Goal: Task Accomplishment & Management: Manage account settings

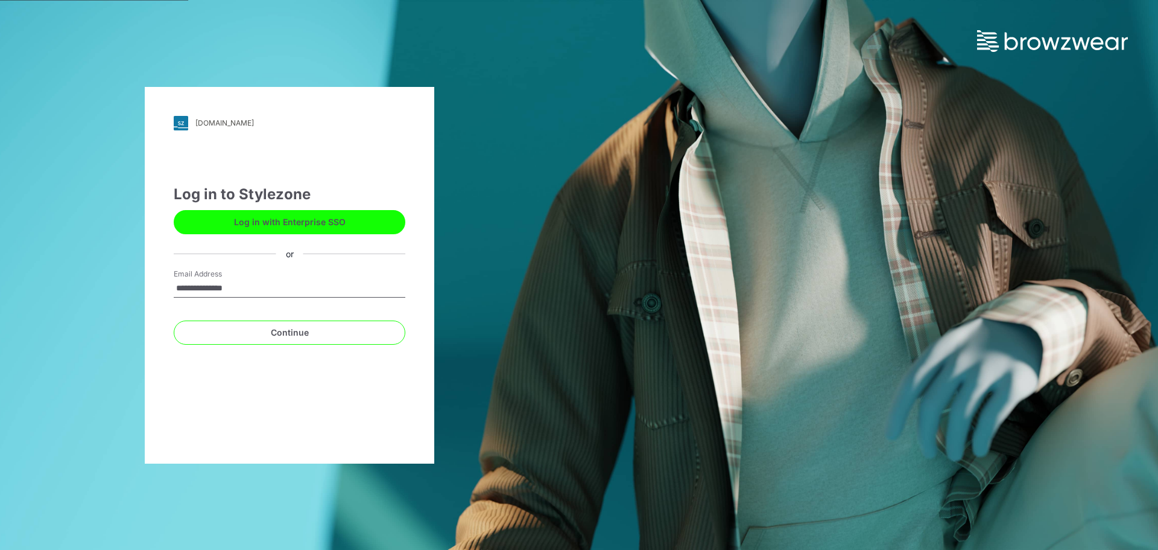
click at [512, 264] on div "**********" at bounding box center [289, 275] width 579 height 550
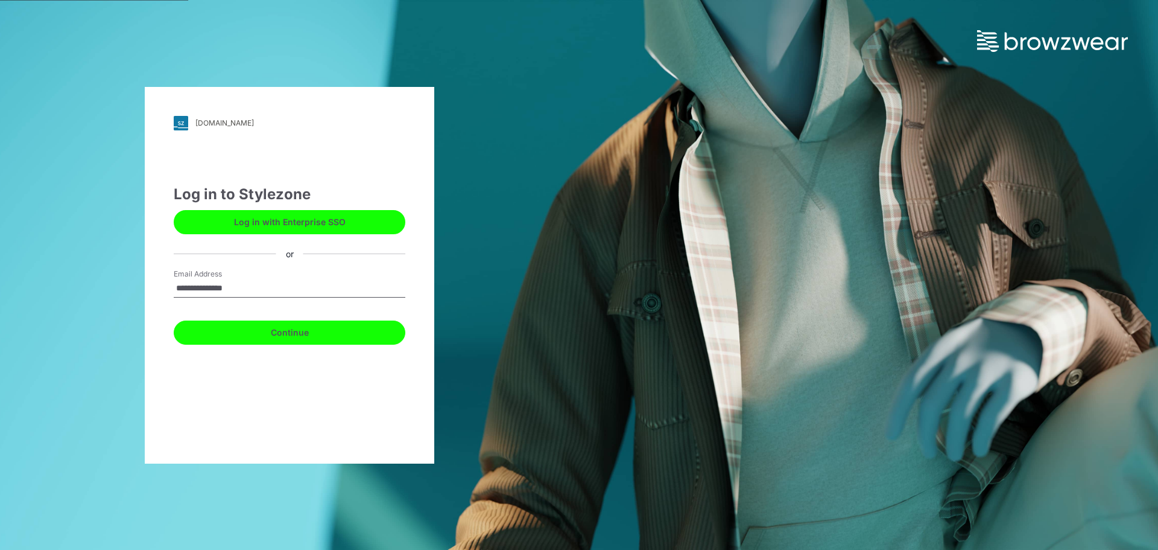
click at [265, 334] on button "Continue" at bounding box center [290, 332] width 232 height 24
click at [292, 332] on button "Continue" at bounding box center [290, 332] width 232 height 24
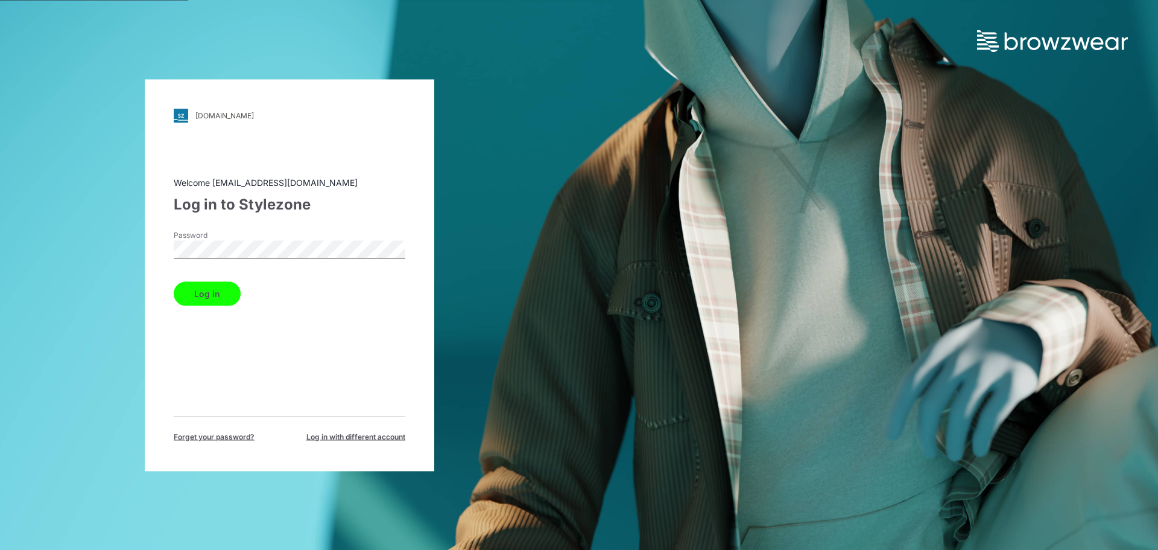
click at [197, 355] on div "Welcome rukshid@star.lk Log in to Stylezone Password Log in Forget your passwor…" at bounding box center [290, 309] width 232 height 266
click at [220, 295] on button "Log in" at bounding box center [207, 293] width 67 height 24
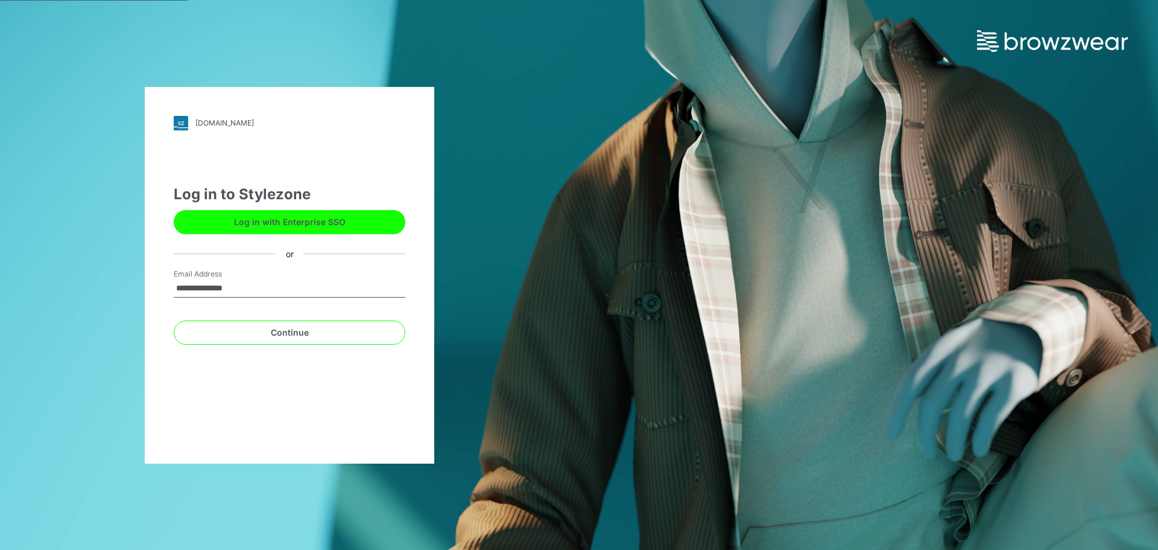
click at [169, 345] on div "**********" at bounding box center [290, 275] width 290 height 377
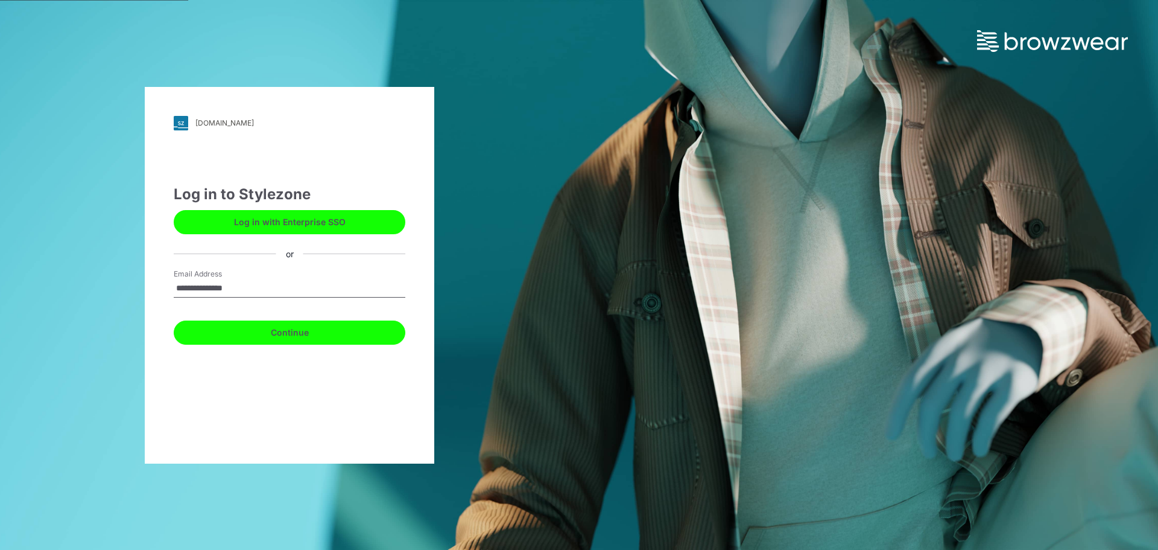
click at [255, 332] on button "Continue" at bounding box center [290, 332] width 232 height 24
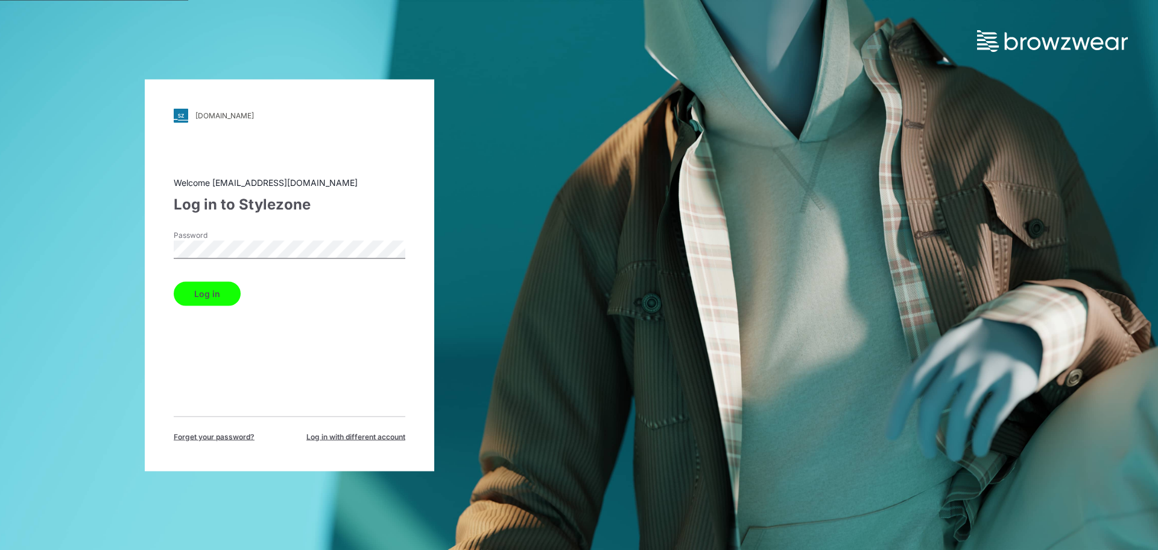
drag, startPoint x: 182, startPoint y: 369, endPoint x: 204, endPoint y: 321, distance: 52.6
click at [183, 369] on div "Welcome rukshid@star.lk Log in to Stylezone Password Log in Forget your passwor…" at bounding box center [290, 309] width 232 height 266
click at [212, 296] on button "Log in" at bounding box center [207, 293] width 67 height 24
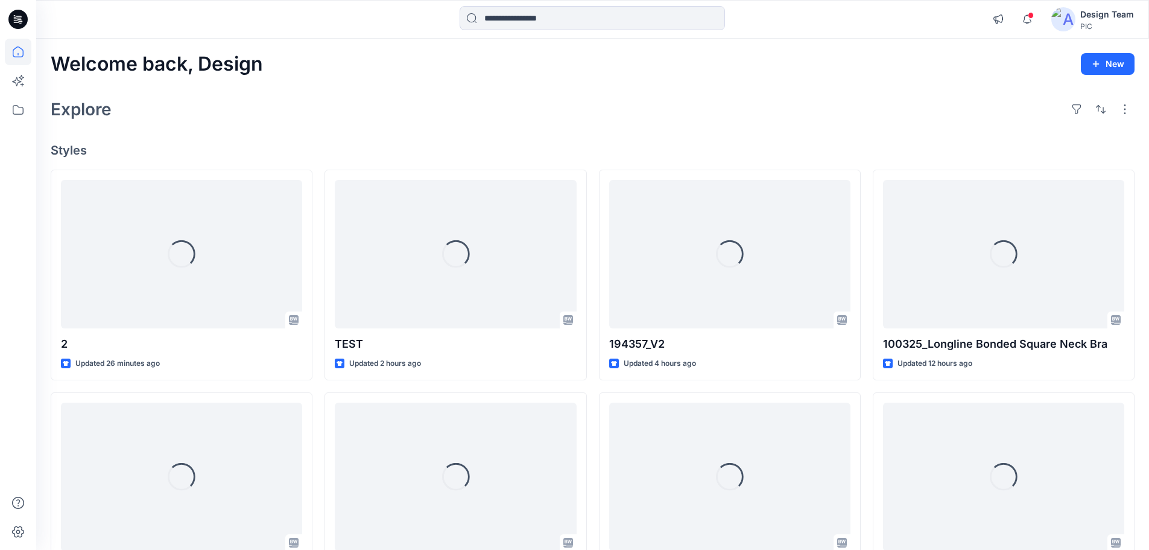
click at [1095, 12] on div "Design Team" at bounding box center [1108, 14] width 54 height 14
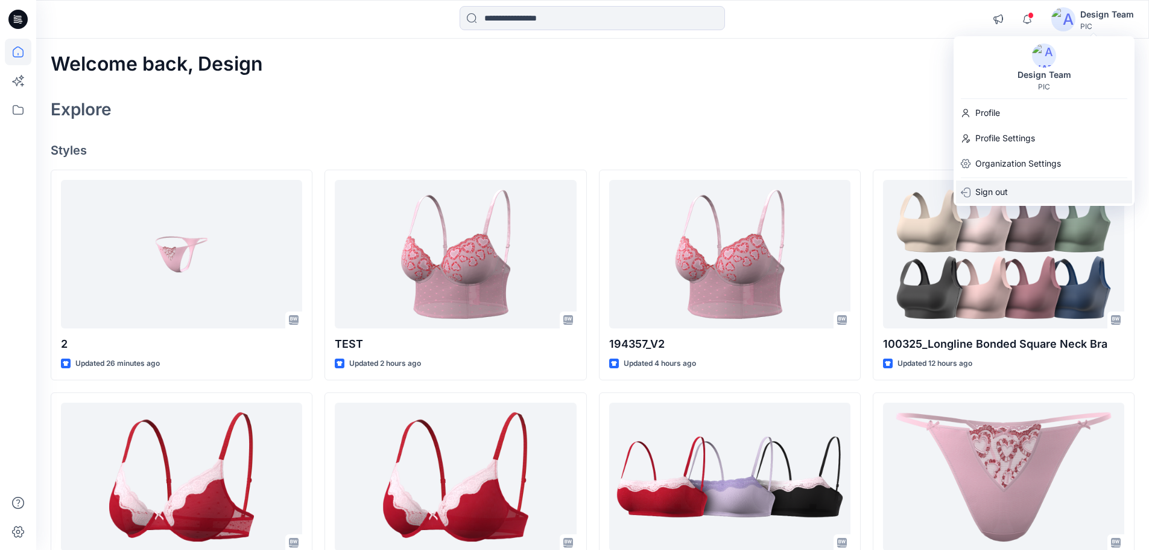
click at [983, 188] on p "Sign out" at bounding box center [992, 191] width 33 height 23
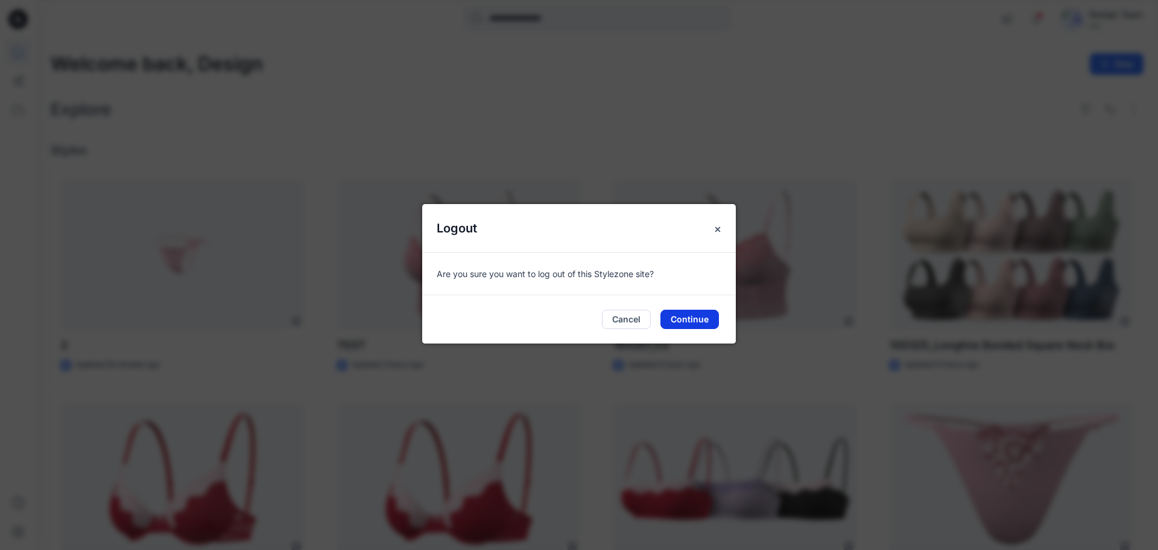
click at [689, 320] on button "Continue" at bounding box center [690, 319] width 59 height 19
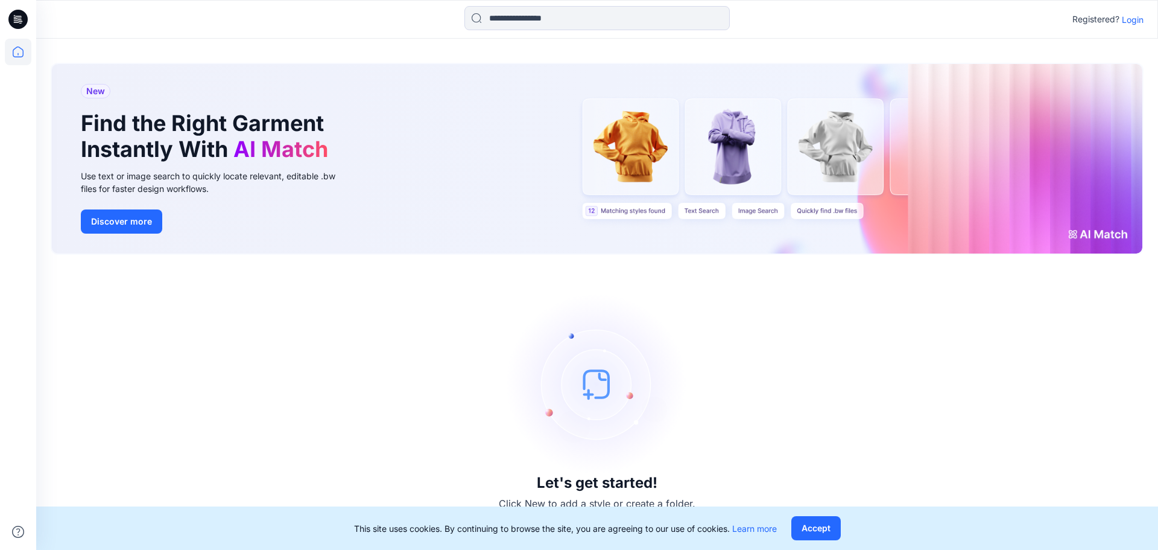
click at [1138, 19] on p "Login" at bounding box center [1133, 19] width 22 height 13
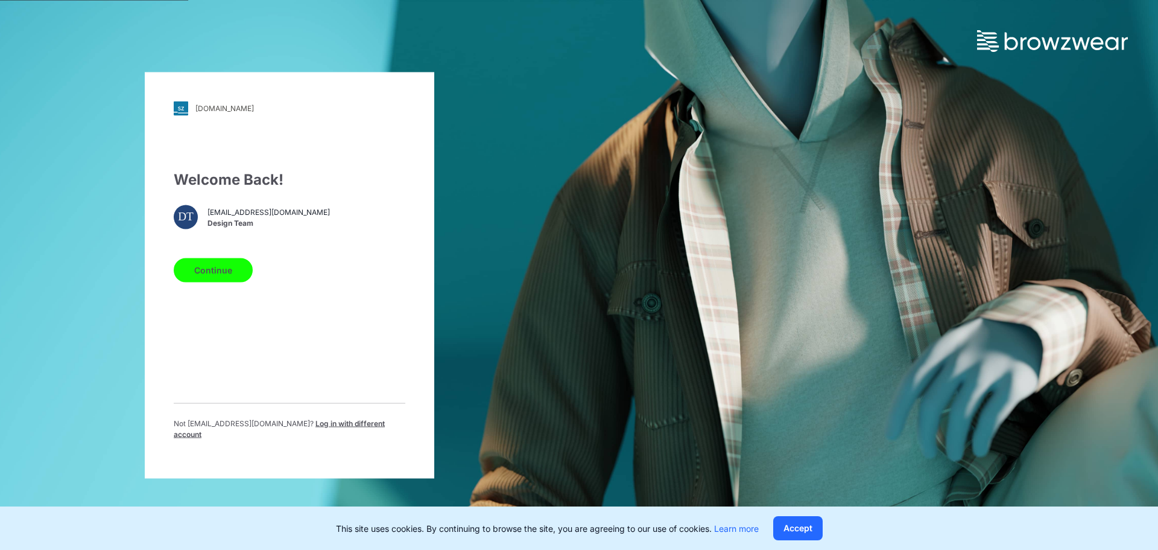
click at [351, 430] on span "Log in with different account" at bounding box center [279, 428] width 211 height 20
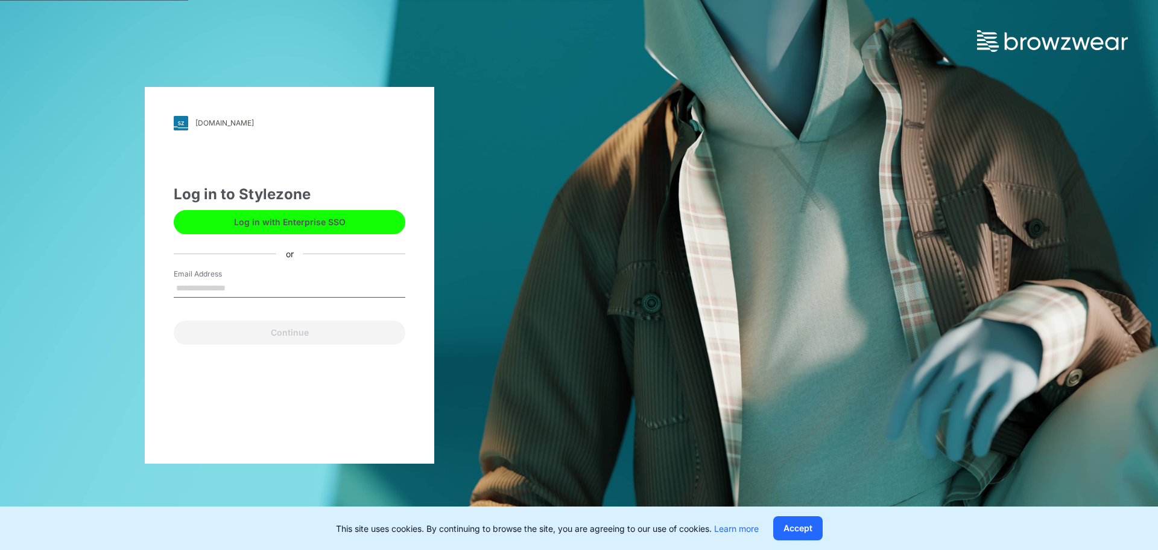
click at [222, 287] on input "Email Address" at bounding box center [290, 288] width 232 height 18
click at [195, 288] on input "Email Address" at bounding box center [290, 288] width 232 height 18
click at [179, 402] on div "pic.stylezone.com Loading... Log in to Stylezone Log in with Enterprise SSO or …" at bounding box center [290, 275] width 290 height 377
click at [205, 293] on input "Email Address" at bounding box center [290, 288] width 232 height 18
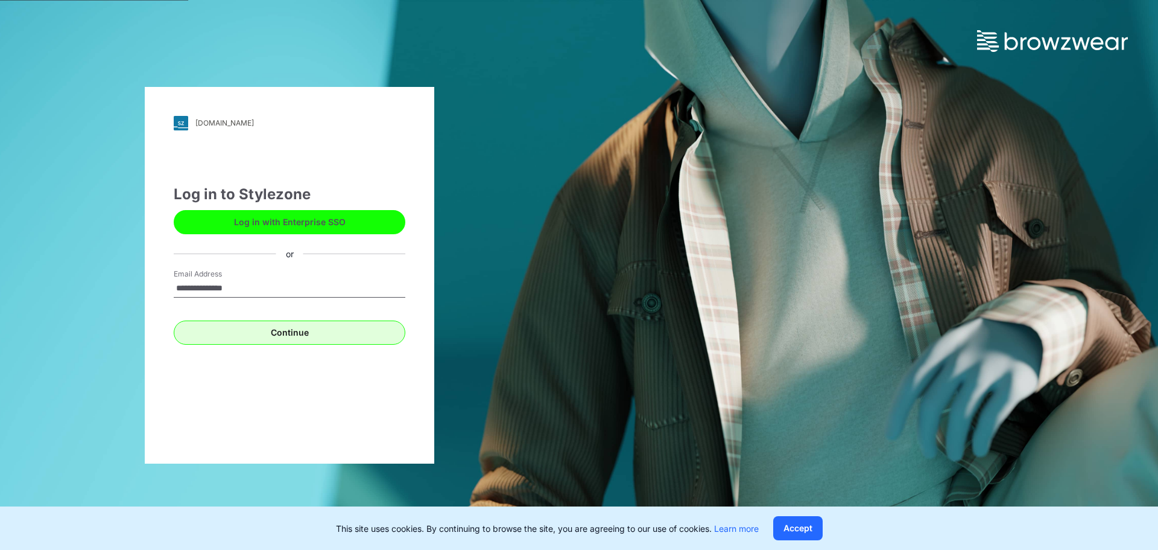
type input "**********"
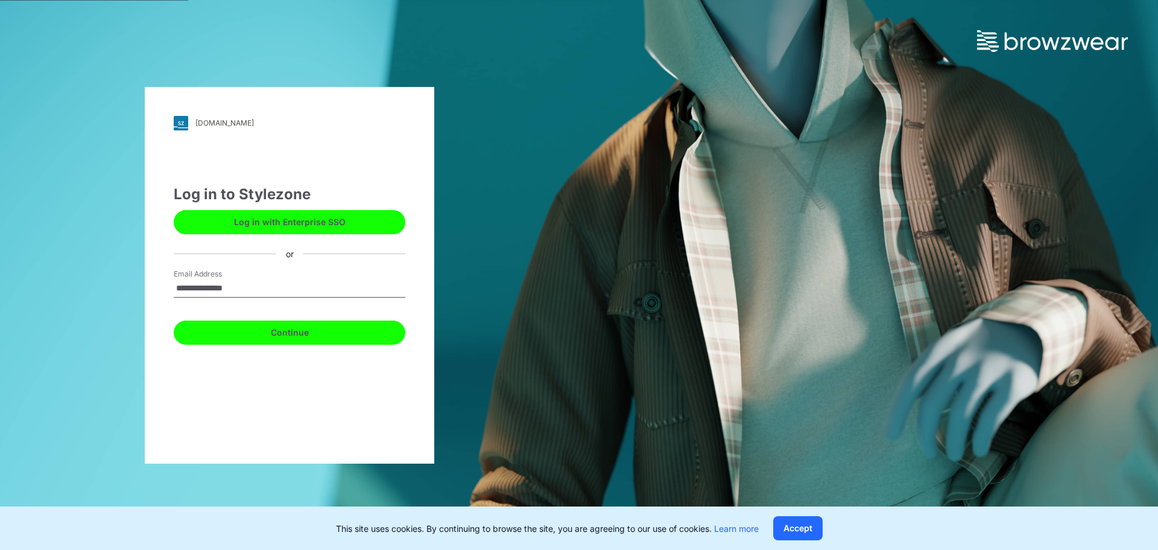
click at [208, 322] on button "Continue" at bounding box center [290, 332] width 232 height 24
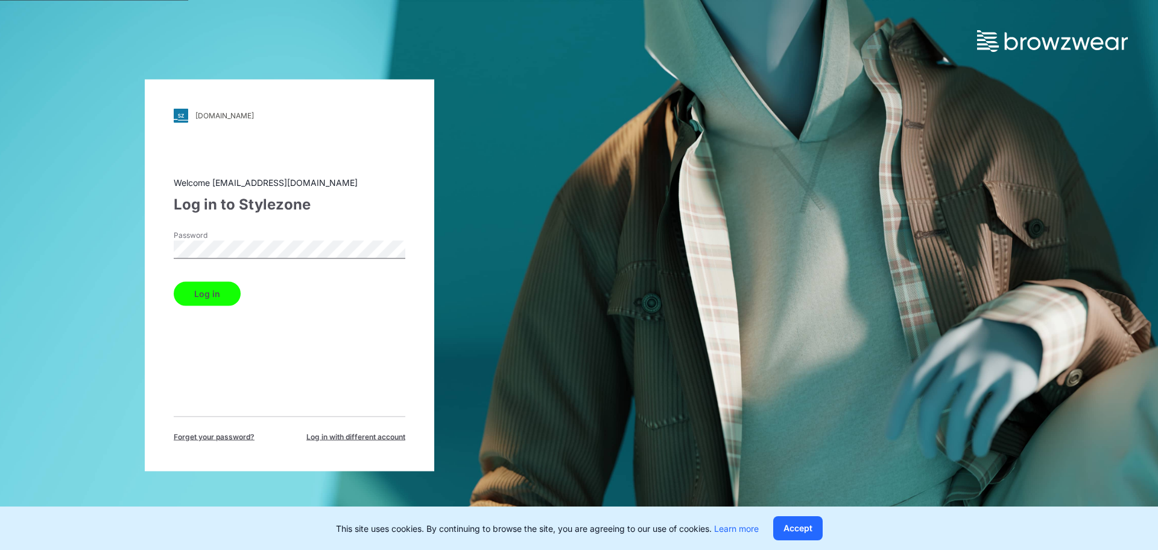
click at [211, 300] on button "Log in" at bounding box center [207, 293] width 67 height 24
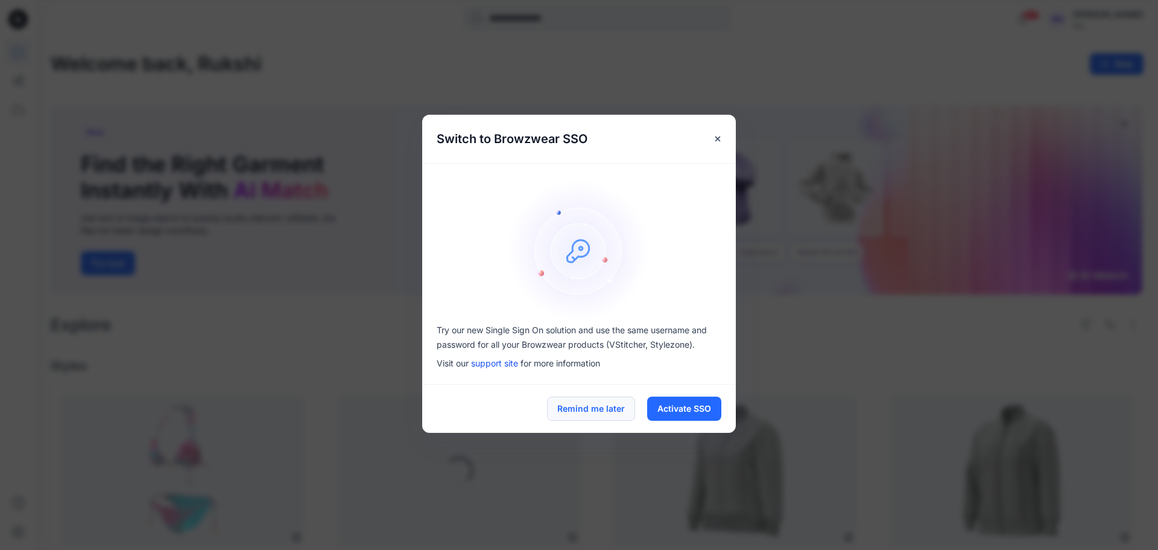
click at [603, 409] on button "Remind me later" at bounding box center [591, 408] width 88 height 24
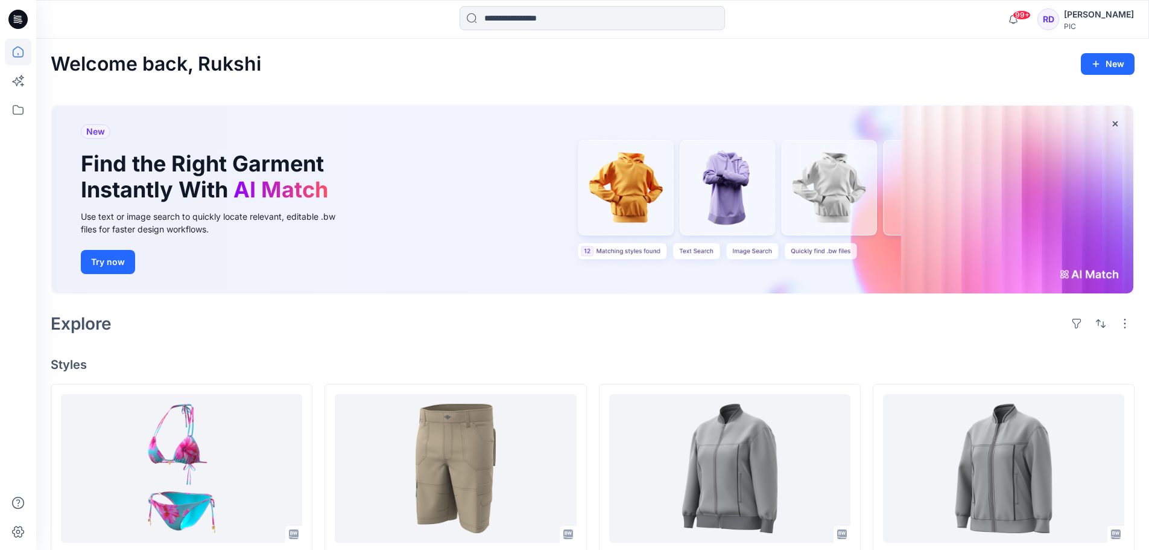
click at [15, 48] on icon at bounding box center [18, 51] width 11 height 11
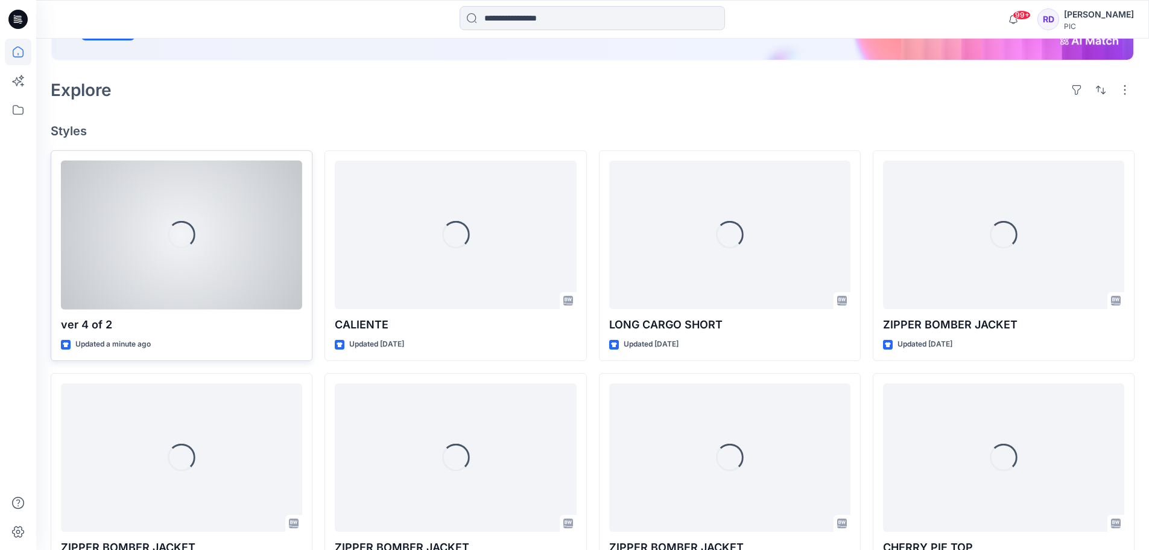
scroll to position [241, 0]
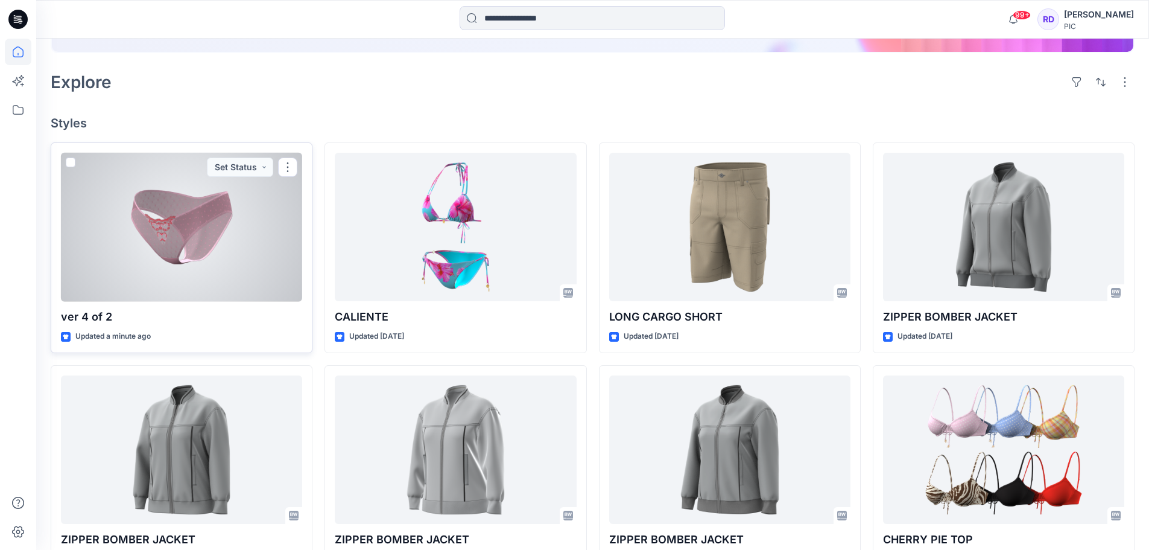
click at [163, 243] on div at bounding box center [181, 227] width 241 height 149
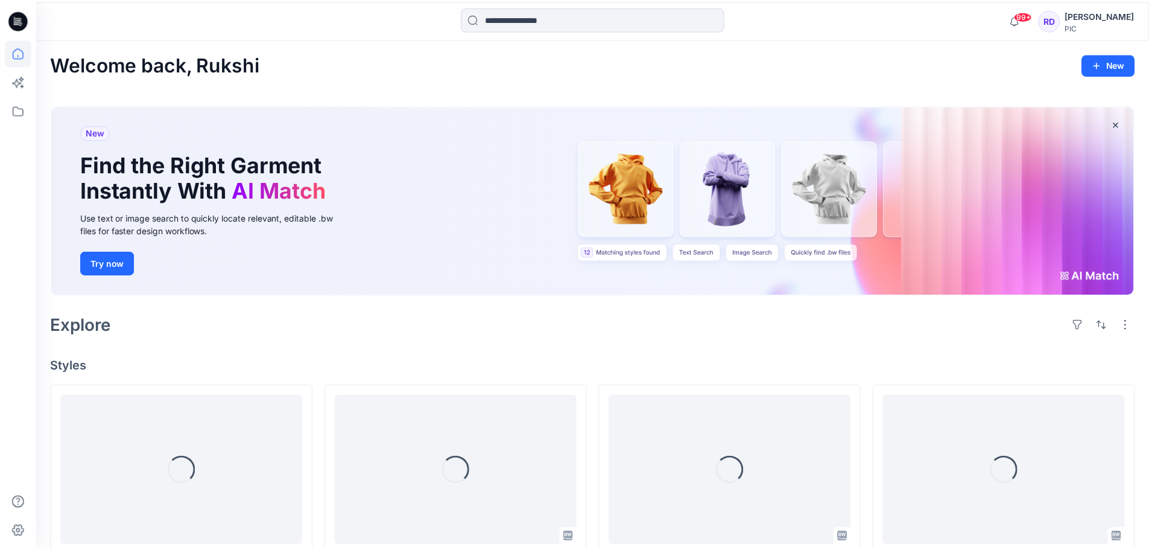
scroll to position [241, 0]
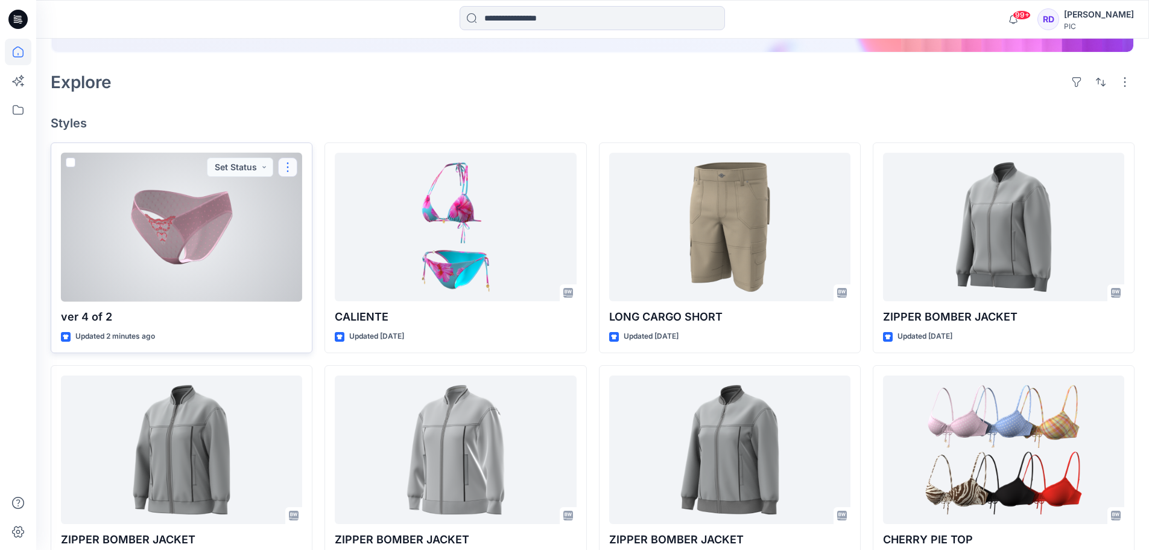
click at [280, 167] on button "button" at bounding box center [287, 166] width 19 height 19
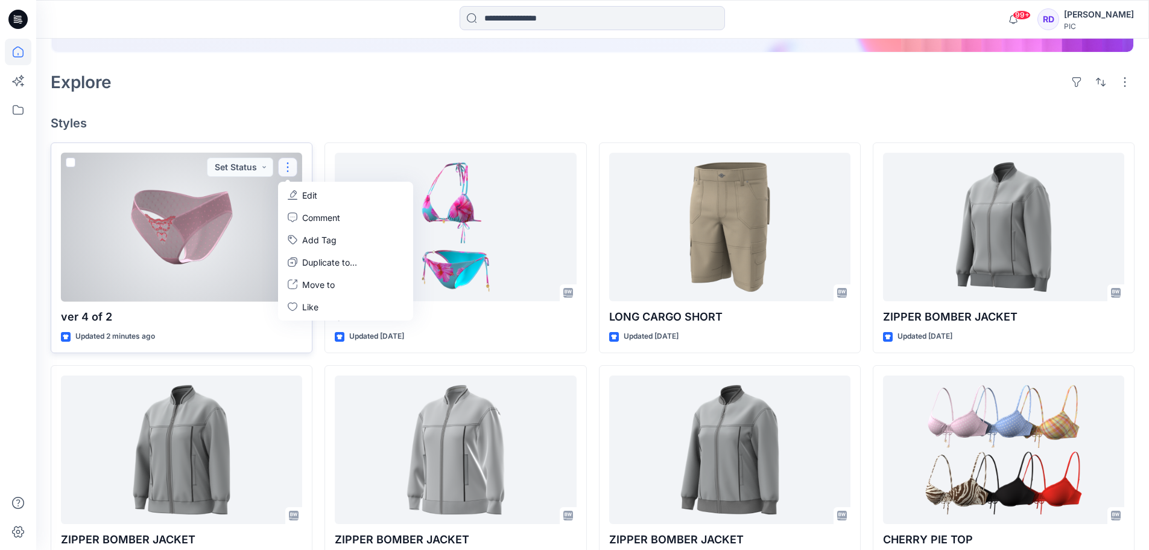
click at [220, 244] on div at bounding box center [181, 227] width 241 height 149
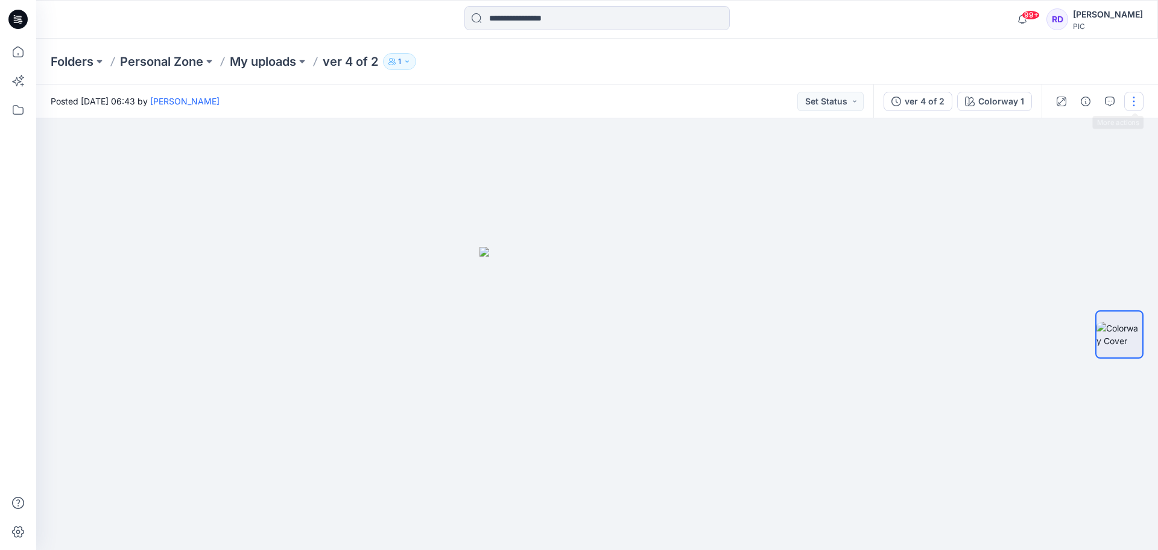
click at [1134, 97] on button "button" at bounding box center [1134, 101] width 19 height 19
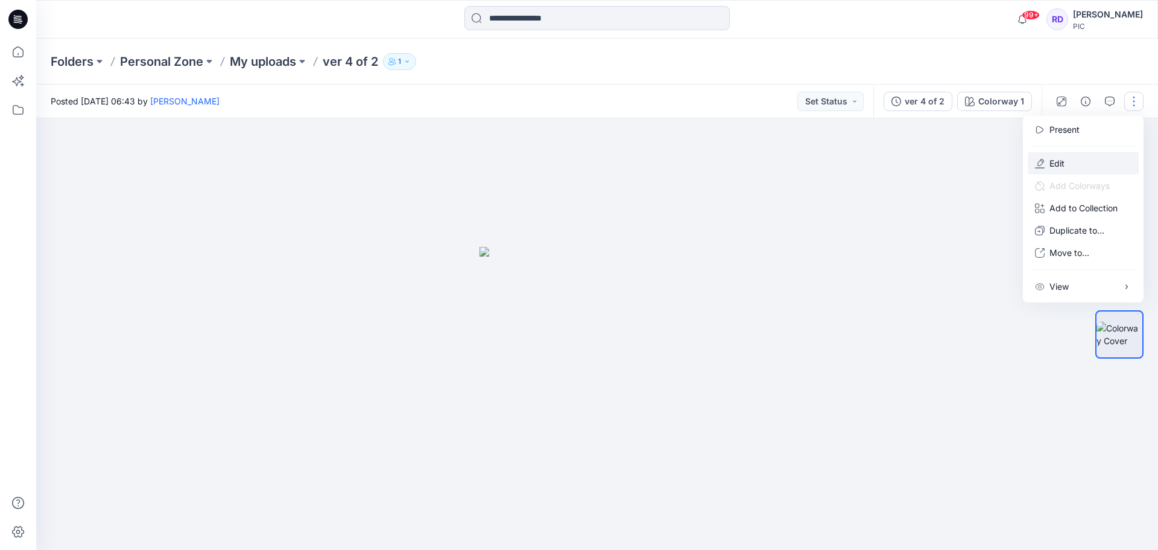
click at [1060, 164] on p "Edit" at bounding box center [1057, 163] width 15 height 13
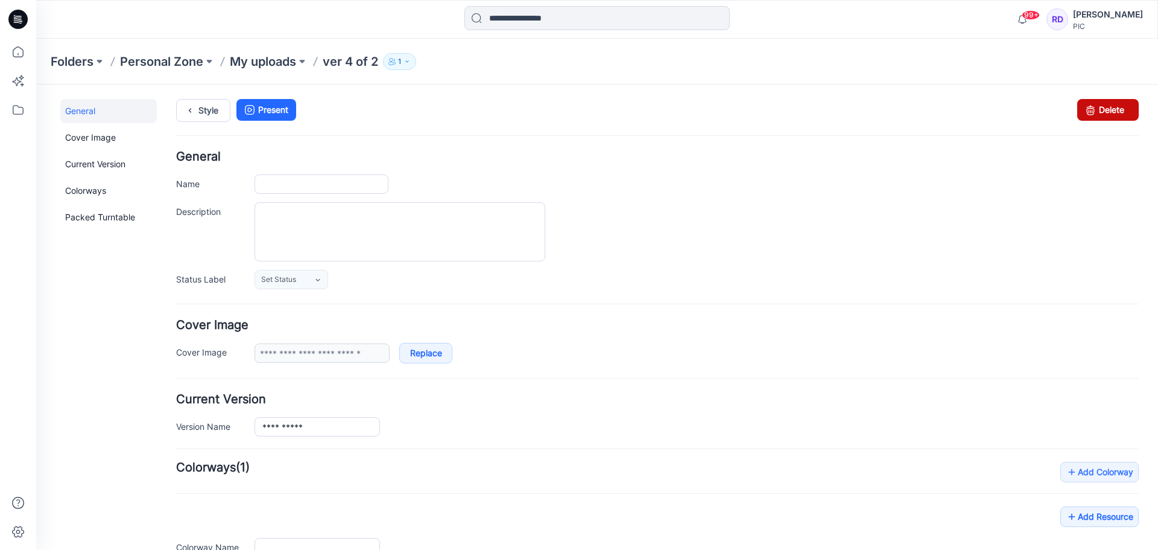
type input "**********"
drag, startPoint x: 1091, startPoint y: 112, endPoint x: 679, endPoint y: 126, distance: 411.8
click at [1091, 112] on link "Delete" at bounding box center [1109, 110] width 62 height 22
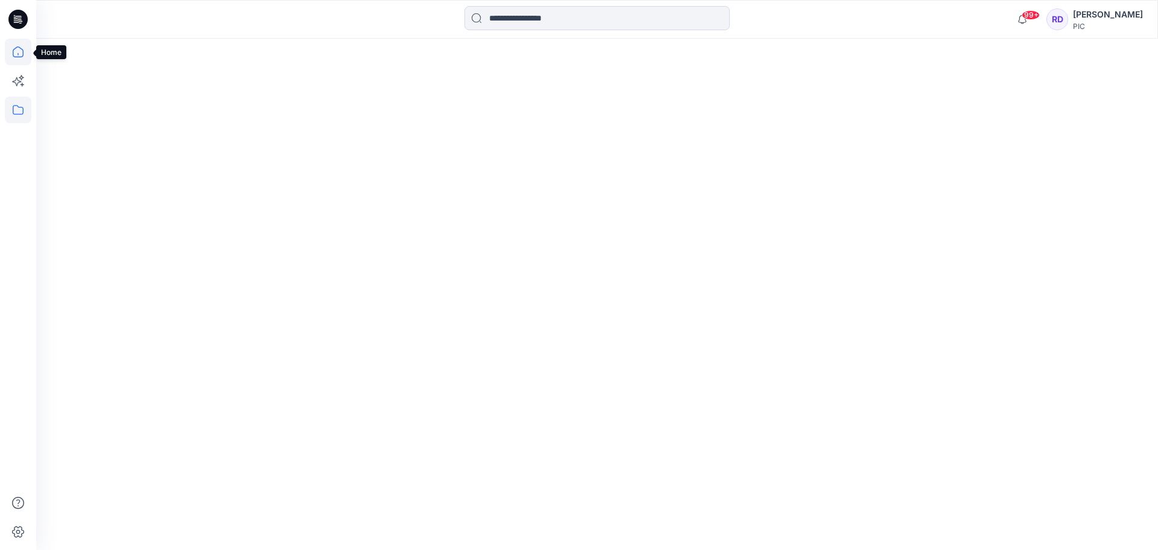
click at [16, 51] on icon at bounding box center [18, 52] width 27 height 27
